Goal: Navigation & Orientation: Find specific page/section

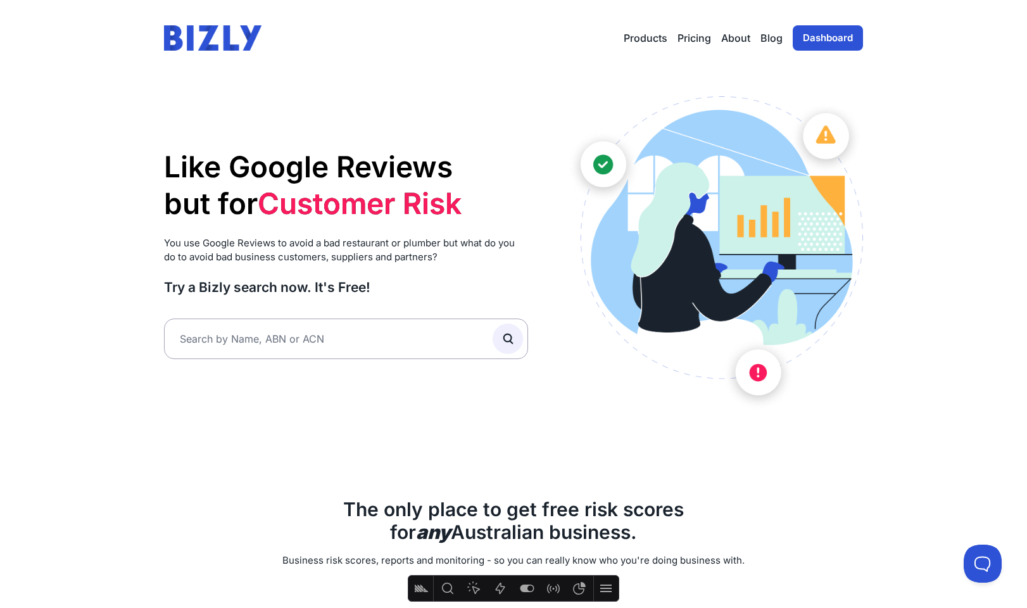
click at [808, 34] on link "Dashboard" at bounding box center [828, 37] width 70 height 25
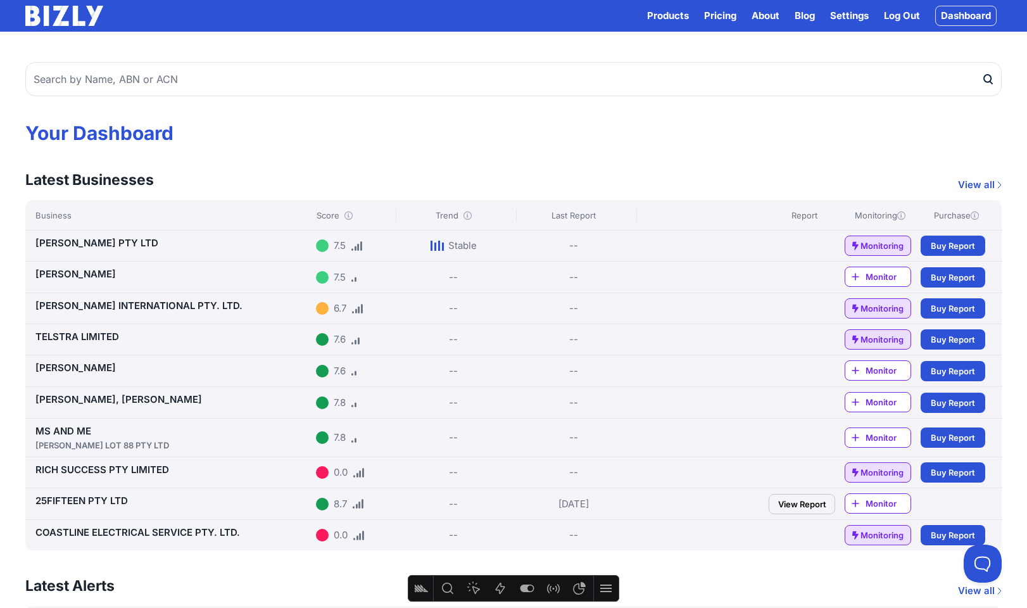
click at [103, 503] on link "25FIFTEEN PTY LTD" at bounding box center [81, 500] width 92 height 12
